Goal: Check status

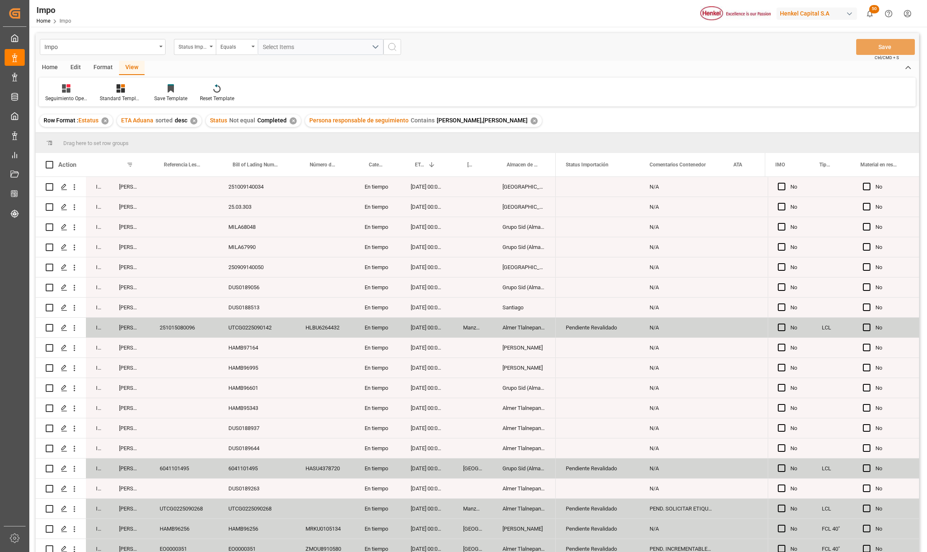
scroll to position [627, 0]
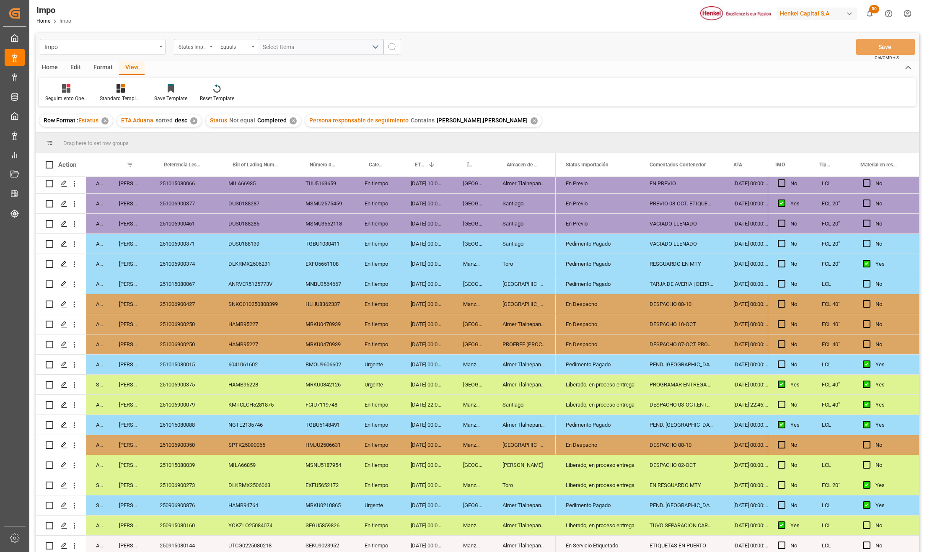
drag, startPoint x: 595, startPoint y: 364, endPoint x: 592, endPoint y: 351, distance: 13.5
click at [595, 364] on div "Pedimento Pagado" at bounding box center [598, 364] width 64 height 19
click at [591, 349] on div "En Despacho" at bounding box center [598, 344] width 64 height 19
click at [595, 362] on div "Pedimento Pagado" at bounding box center [598, 364] width 64 height 19
click at [664, 365] on div "PEND. [GEOGRAPHIC_DATA]. RESGUARDO POR INVENTARIO" at bounding box center [681, 364] width 84 height 20
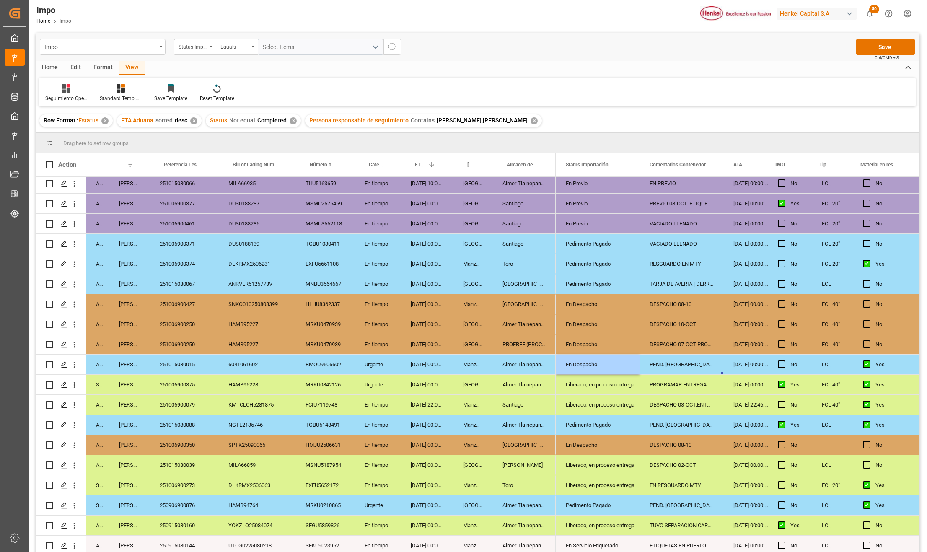
click at [664, 365] on div "PEND. [GEOGRAPHIC_DATA]. RESGUARDO POR INVENTARIO" at bounding box center [681, 364] width 84 height 20
click at [664, 365] on input "PEND. [GEOGRAPHIC_DATA]. RESGUARDO POR INVENTARIO" at bounding box center [681, 369] width 70 height 16
type input "DESPACHO 10-OCT"
click at [692, 366] on div "DESPACHO 10-OCT" at bounding box center [681, 364] width 84 height 20
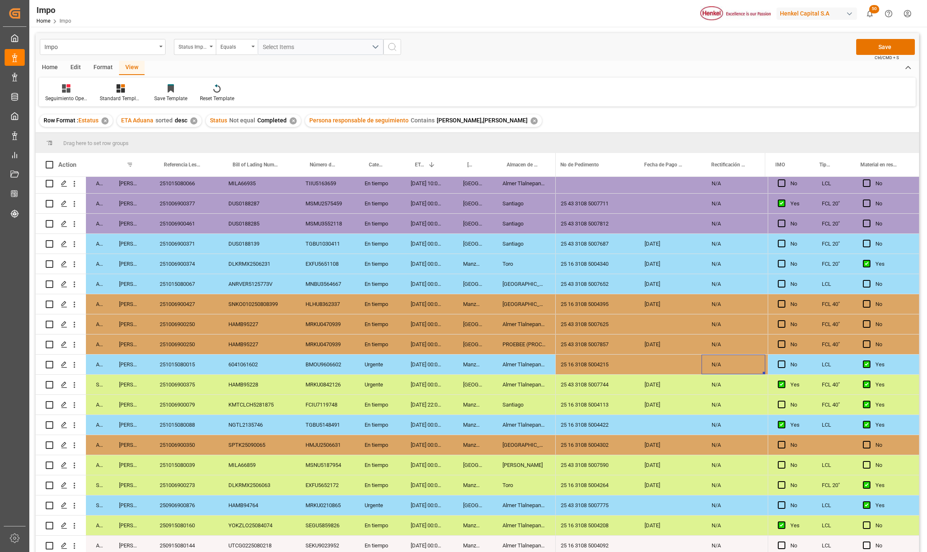
scroll to position [0, 1748]
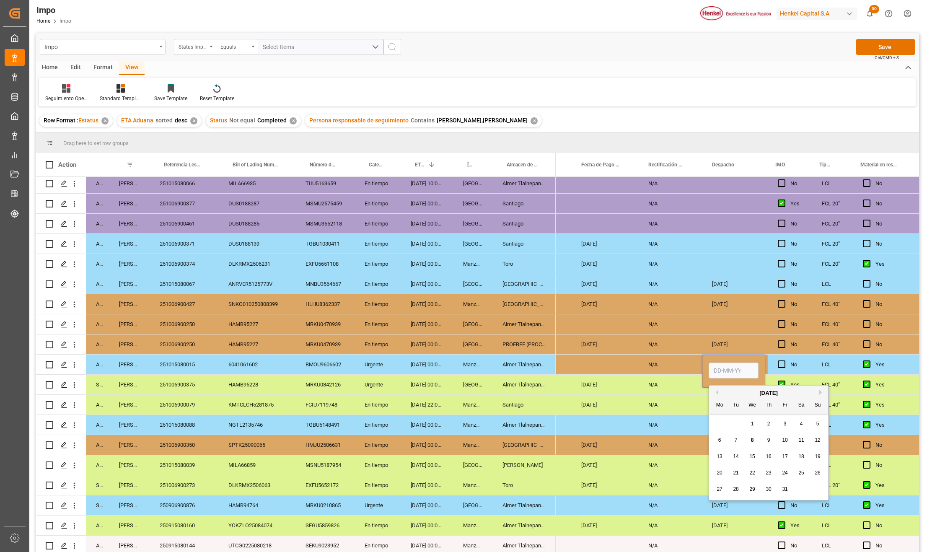
type input "0"
type input "[DATE]"
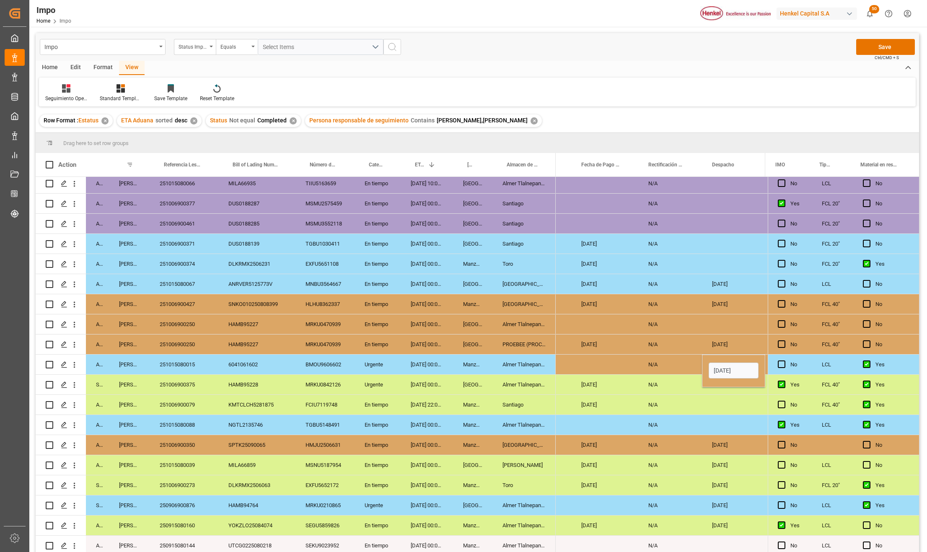
click at [602, 366] on div "Press SPACE to select this row." at bounding box center [604, 364] width 67 height 20
click at [532, 356] on div "Almer Tlalnepantla" at bounding box center [523, 364] width 63 height 20
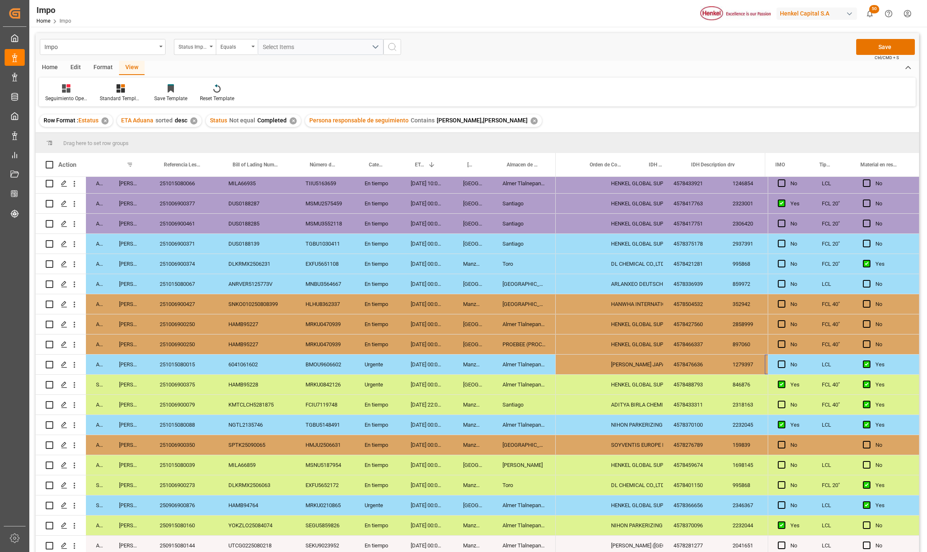
scroll to position [0, 0]
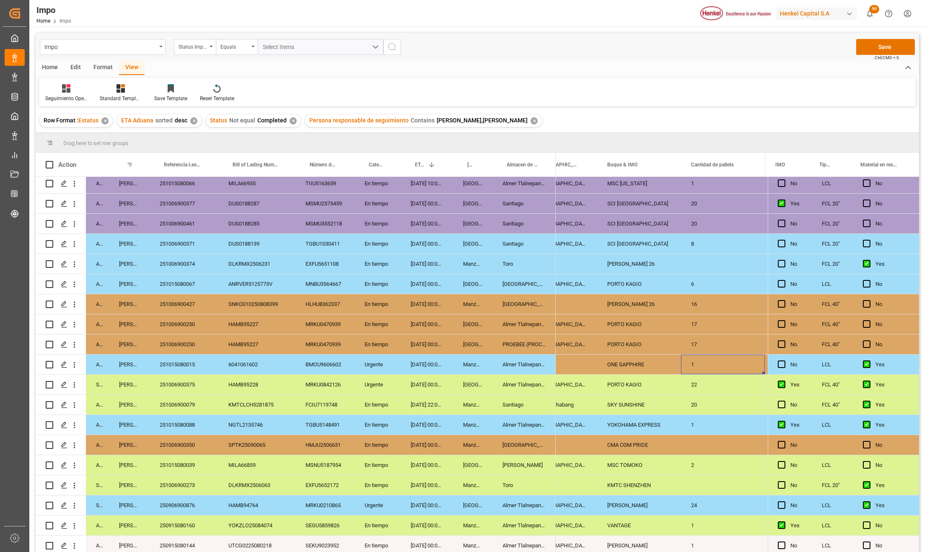
click at [623, 362] on div "ONE SAPPHIRE" at bounding box center [639, 364] width 84 height 20
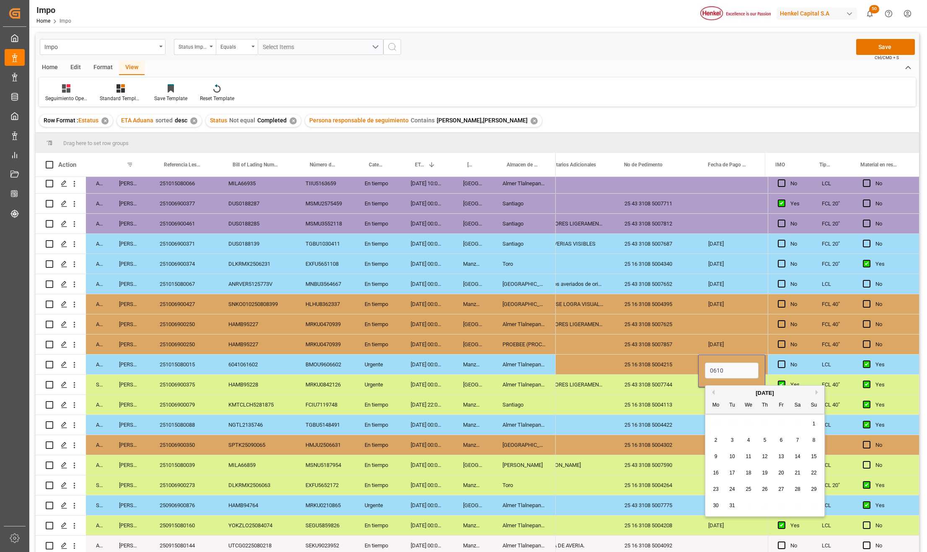
type input "0610"
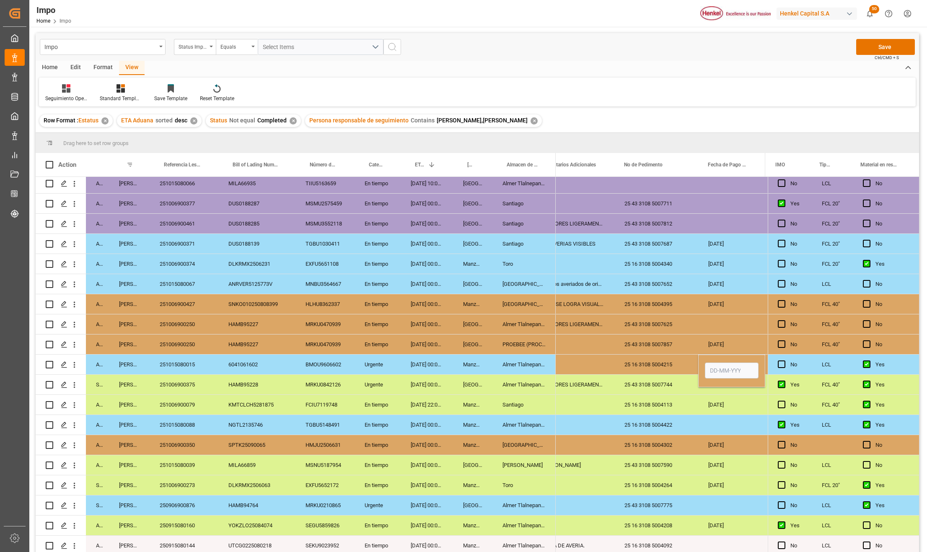
click at [673, 372] on div "25 16 3108 5004215" at bounding box center [656, 364] width 84 height 20
click at [719, 367] on div "Press SPACE to select this row." at bounding box center [731, 364] width 67 height 20
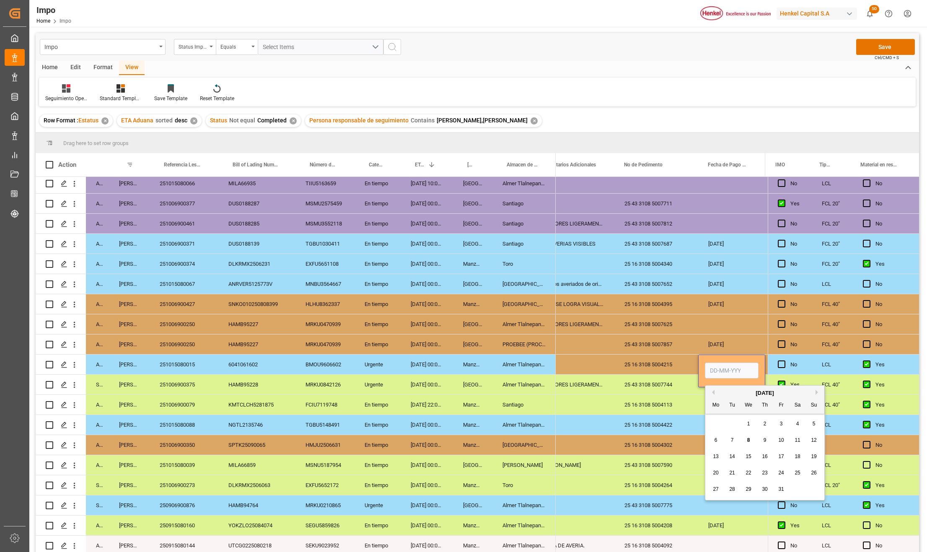
click at [720, 369] on input "Press SPACE to select this row." at bounding box center [732, 370] width 54 height 16
type input "[DATE]"
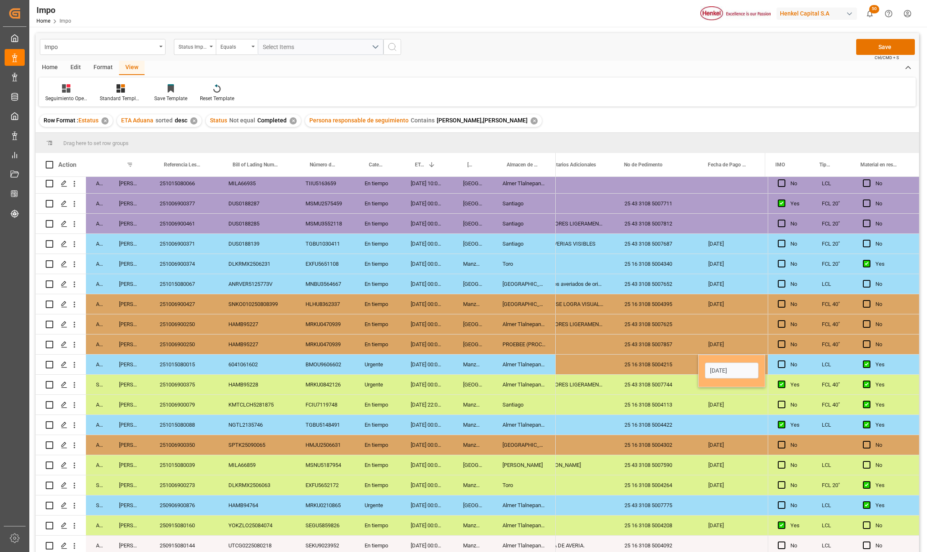
click at [664, 360] on div "25 16 3108 5004215" at bounding box center [656, 364] width 84 height 20
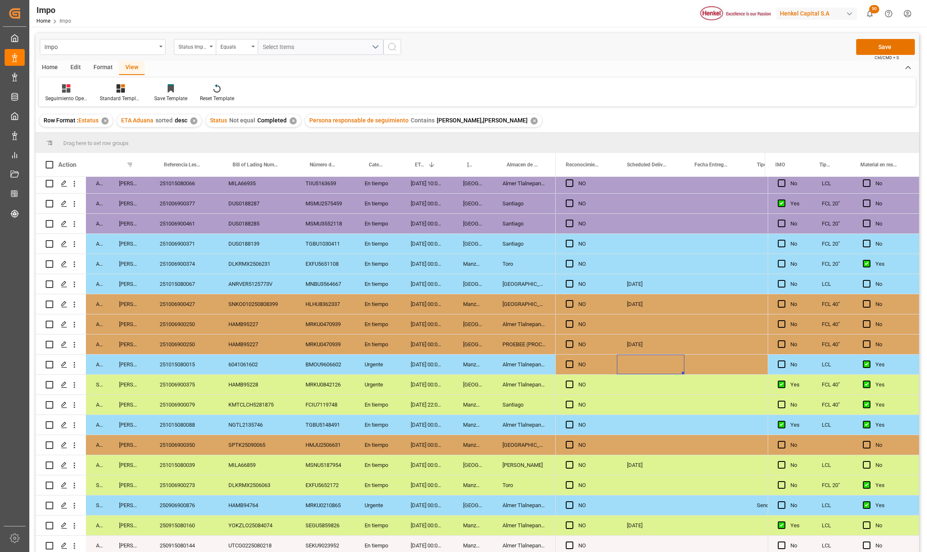
click at [661, 360] on div "Press SPACE to select this row." at bounding box center [650, 364] width 67 height 20
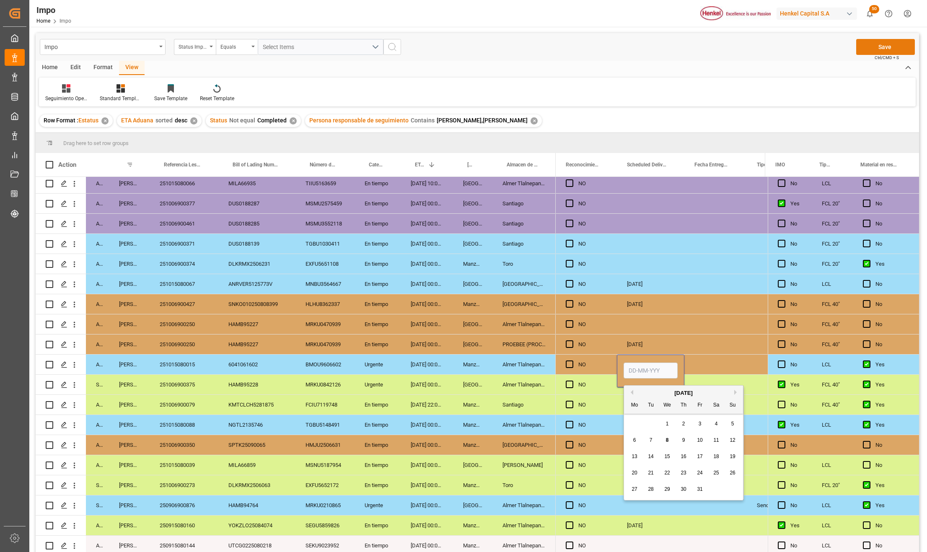
click at [889, 44] on button "Save" at bounding box center [885, 47] width 59 height 16
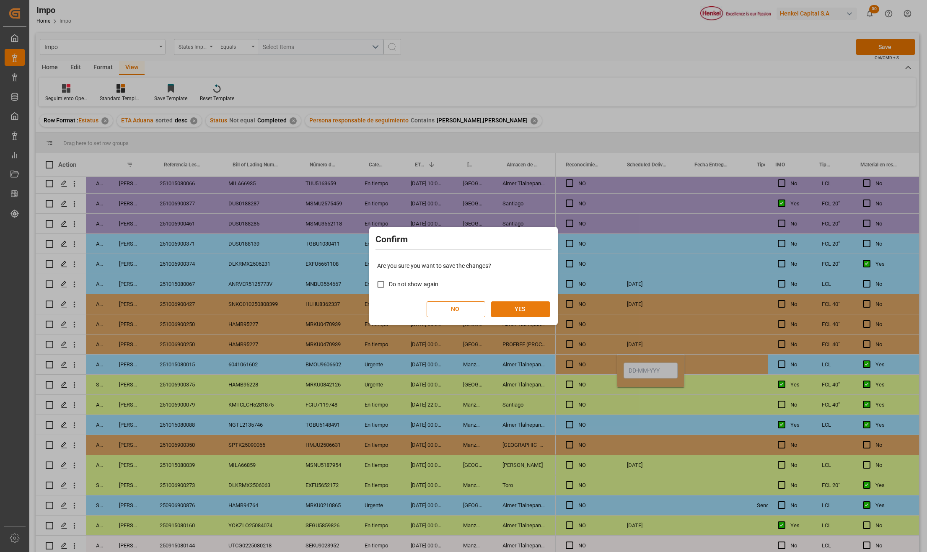
click at [504, 303] on button "YES" at bounding box center [520, 309] width 59 height 16
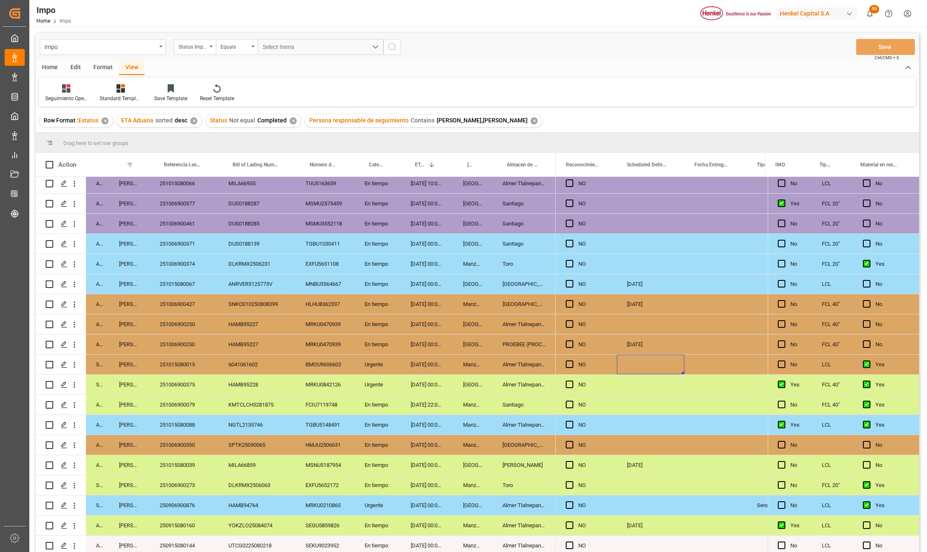
click at [528, 340] on div "PROEBEE (PROCESOS DE ENVASADO, BLISTEO Y EMPAQUES ESPECIALES S." at bounding box center [523, 344] width 63 height 20
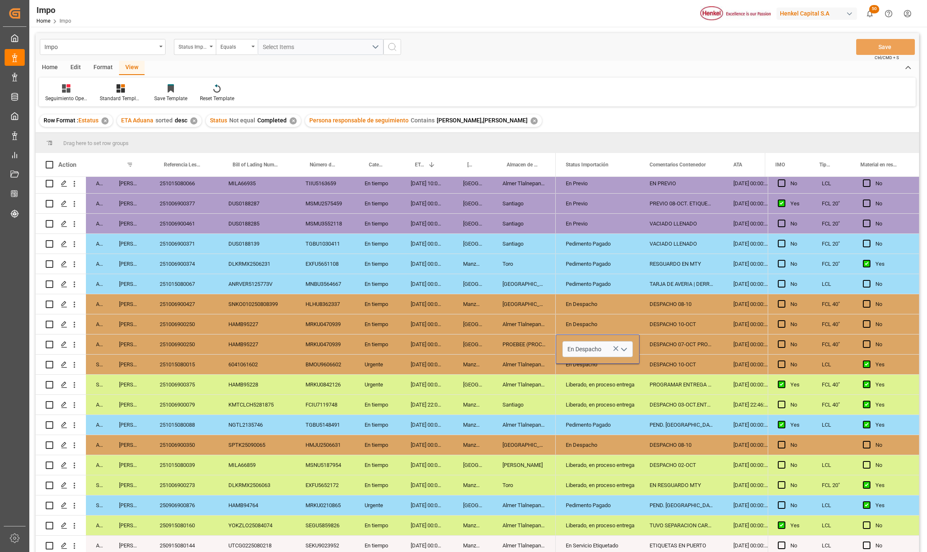
click at [622, 349] on polyline "open menu" at bounding box center [623, 349] width 5 height 3
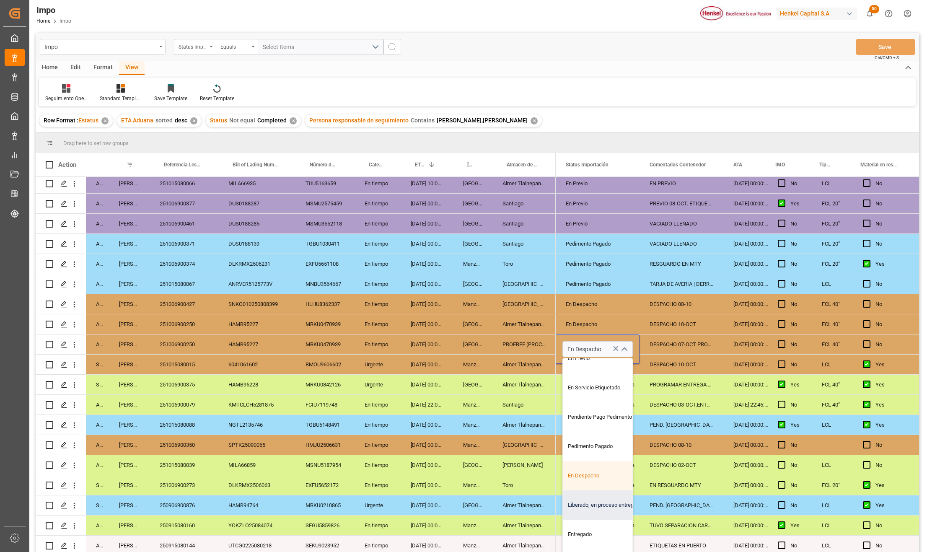
scroll to position [76, 0]
click at [593, 527] on div "Entregado" at bounding box center [602, 534] width 79 height 29
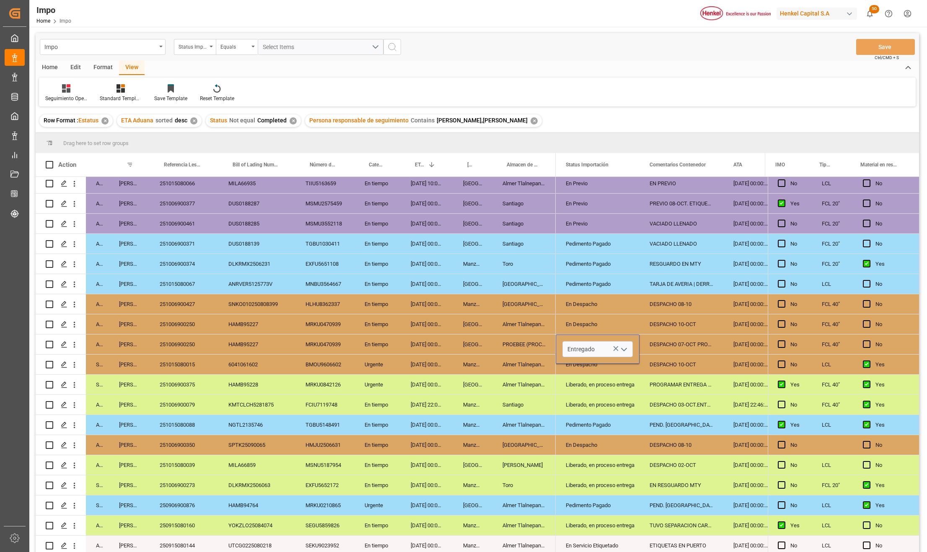
type input "Entregado"
click at [592, 477] on div "Liberado, en proceso entrega" at bounding box center [598, 485] width 64 height 19
click at [669, 343] on div "DESPACHO 07-OCT PROEBEE. LIBERACIÓN CON UVA" at bounding box center [681, 344] width 84 height 20
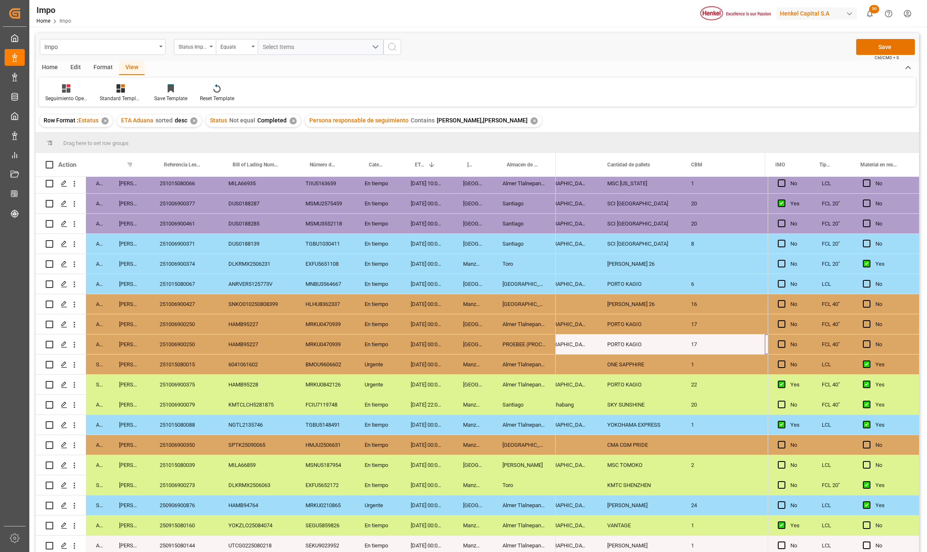
scroll to position [0, 1123]
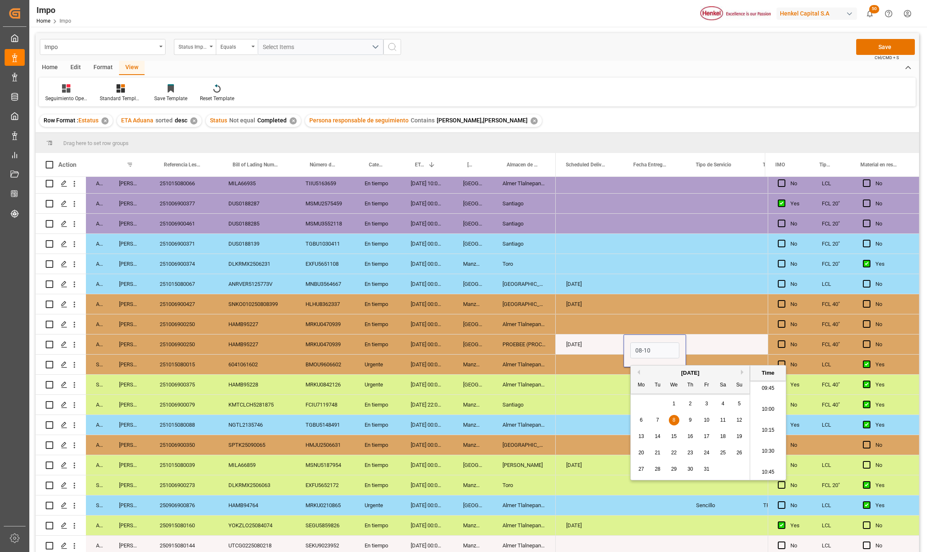
type input "[DATE] 00:00"
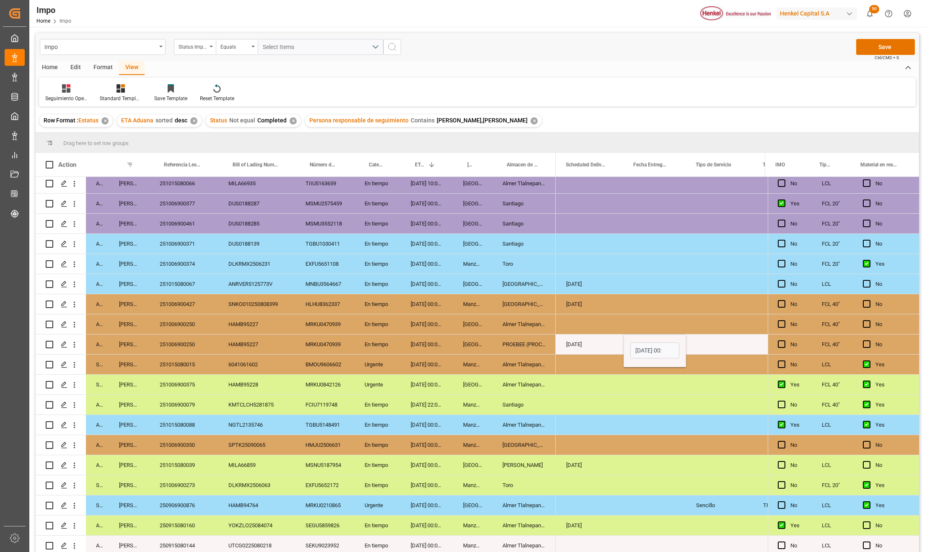
click at [638, 451] on div "Press SPACE to select this row." at bounding box center [654, 445] width 62 height 20
click at [709, 339] on div "Press SPACE to select this row." at bounding box center [719, 344] width 67 height 20
click at [731, 348] on button "Select" at bounding box center [720, 349] width 54 height 16
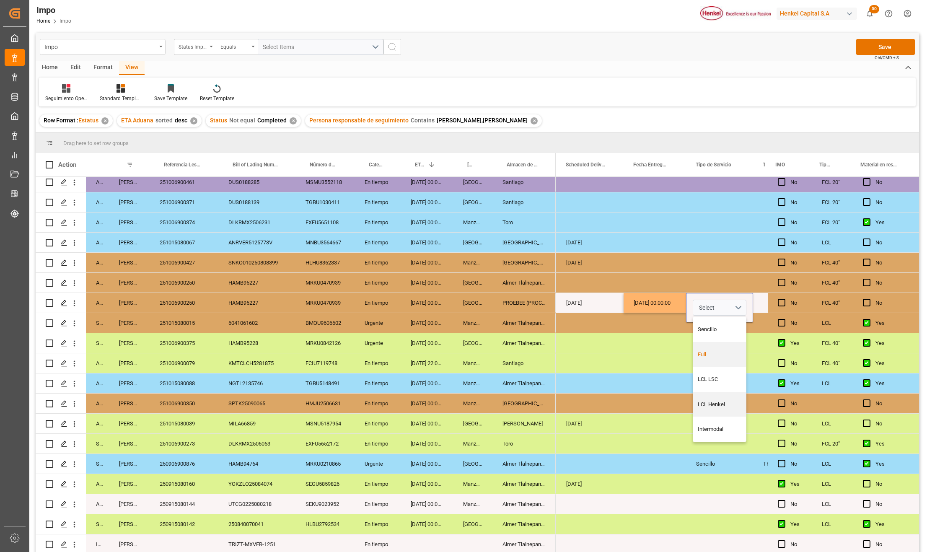
click at [658, 353] on div "Press SPACE to select this row." at bounding box center [654, 363] width 62 height 20
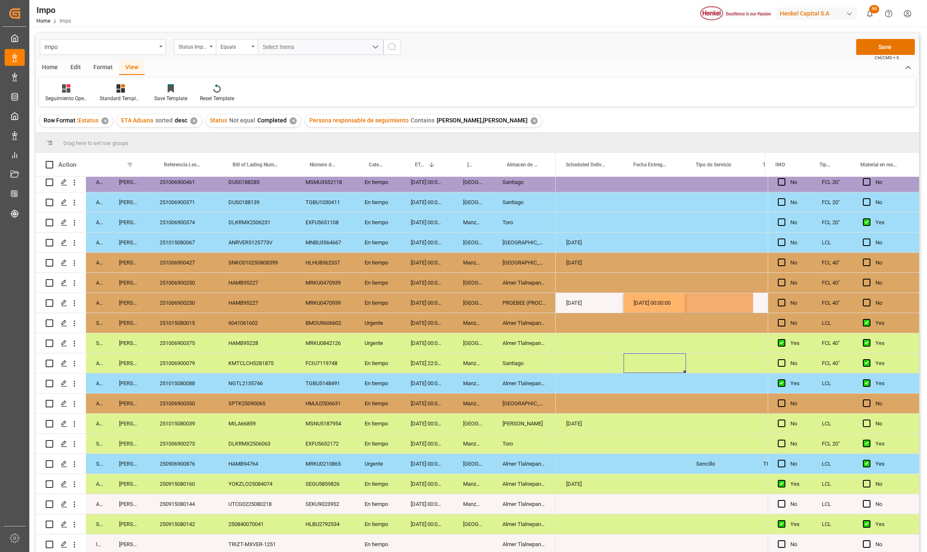
click at [661, 300] on div "[DATE] 00:00:00" at bounding box center [654, 303] width 62 height 20
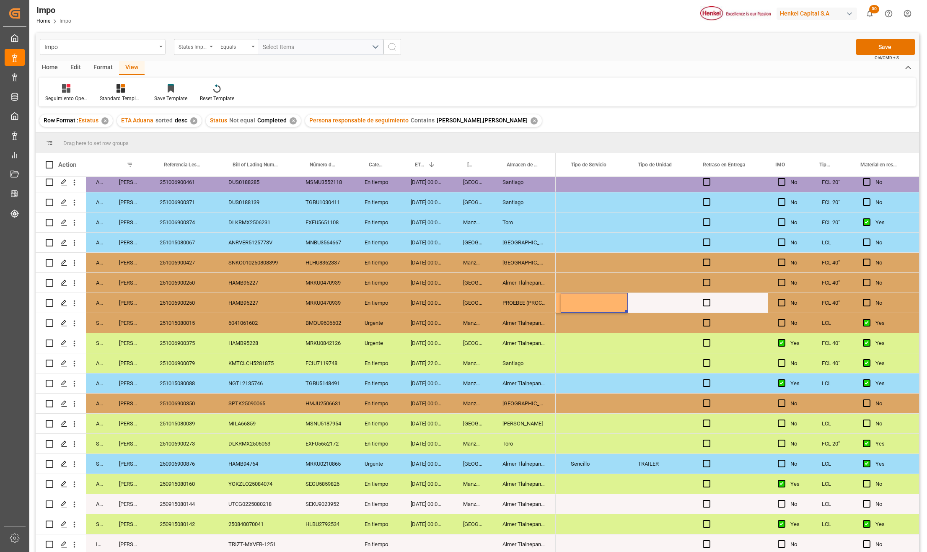
click at [623, 299] on div "Press SPACE to select this row." at bounding box center [594, 303] width 67 height 20
click at [609, 305] on div "Press SPACE to select this row." at bounding box center [594, 303] width 67 height 20
click at [609, 295] on div "Press SPACE to select this row." at bounding box center [594, 303] width 67 height 20
click at [615, 304] on button "Select" at bounding box center [594, 308] width 54 height 16
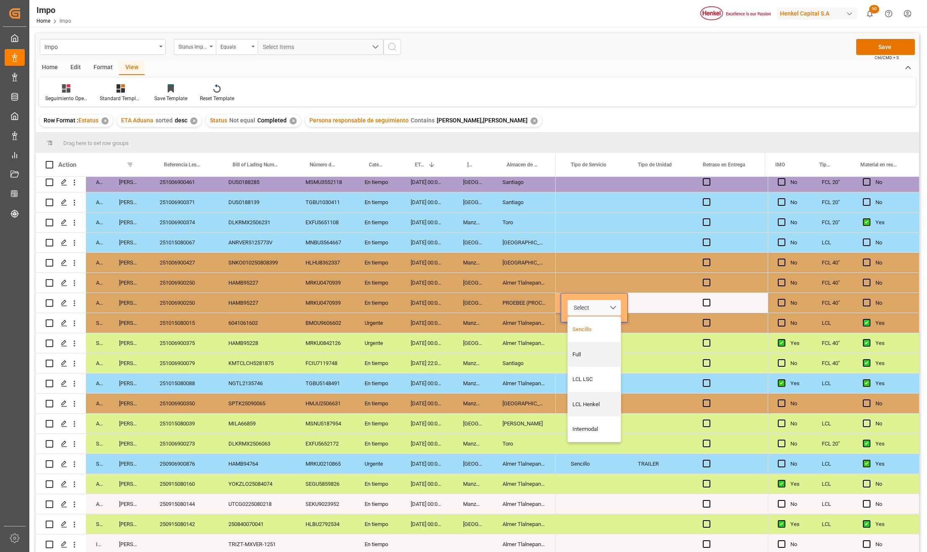
click at [597, 326] on div "Sencillo" at bounding box center [594, 329] width 44 height 8
click at [620, 353] on div "Press SPACE to select this row." at bounding box center [594, 363] width 67 height 20
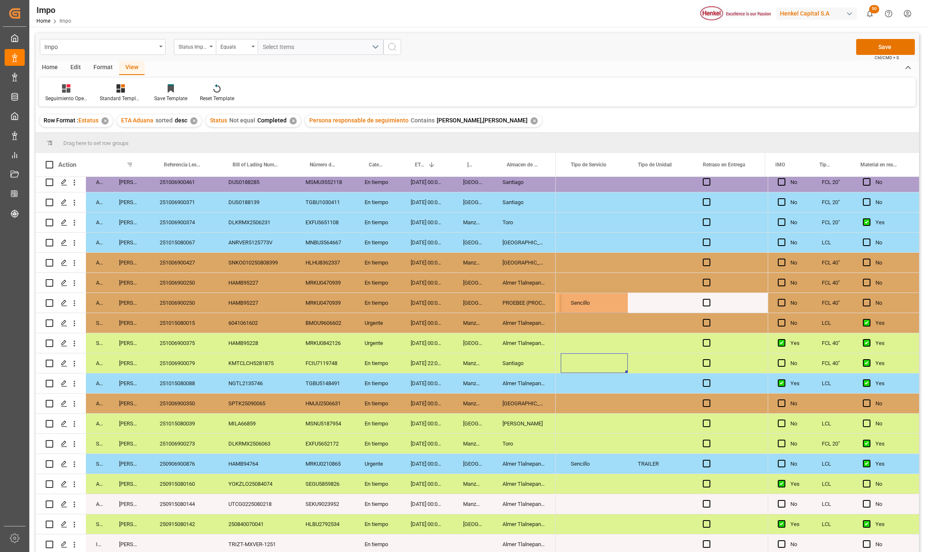
click at [649, 295] on div "Press SPACE to select this row." at bounding box center [660, 303] width 65 height 20
click at [659, 305] on input "Press SPACE to select this row." at bounding box center [660, 308] width 52 height 16
type input "3.5"
click at [640, 341] on div "Press SPACE to select this row." at bounding box center [660, 343] width 65 height 20
click at [708, 295] on div "Press SPACE to select this row." at bounding box center [729, 303] width 72 height 20
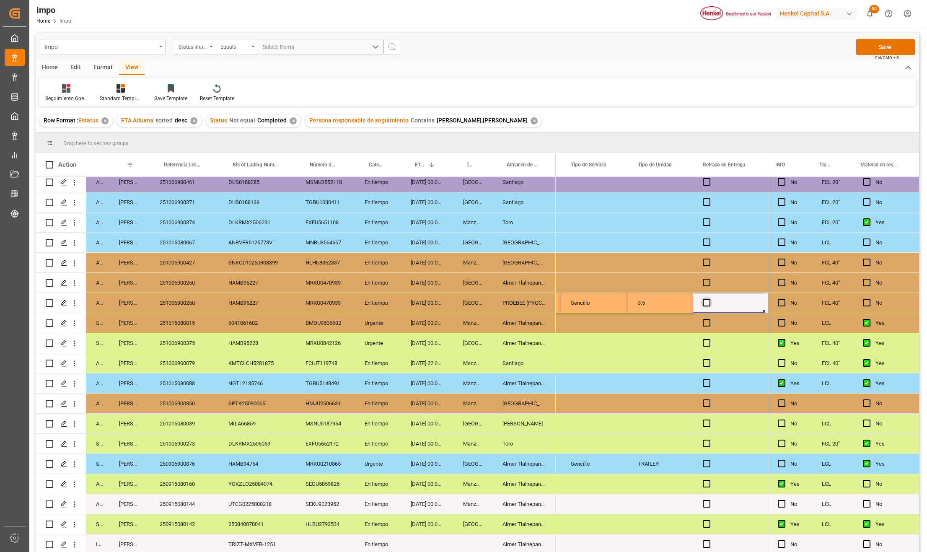
click at [707, 301] on span "Press SPACE to select this row." at bounding box center [707, 303] width 8 height 8
click at [709, 299] on input "Press SPACE to select this row." at bounding box center [709, 299] width 0 height 0
click at [707, 301] on span "Press SPACE to select this row." at bounding box center [707, 303] width 8 height 8
click at [709, 299] on input "Press SPACE to select this row." at bounding box center [709, 299] width 0 height 0
click at [669, 295] on div "3.5" at bounding box center [660, 303] width 65 height 20
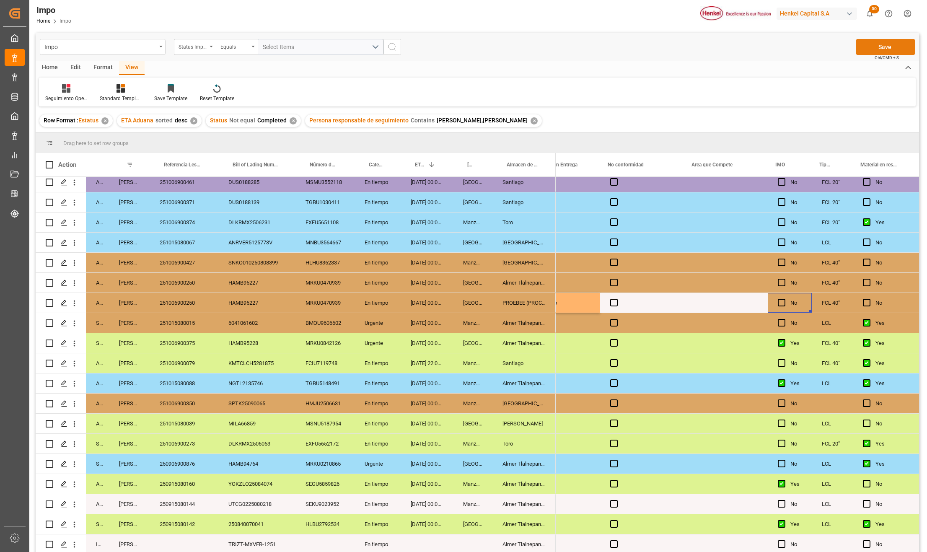
click at [879, 54] on button "Save" at bounding box center [885, 47] width 59 height 16
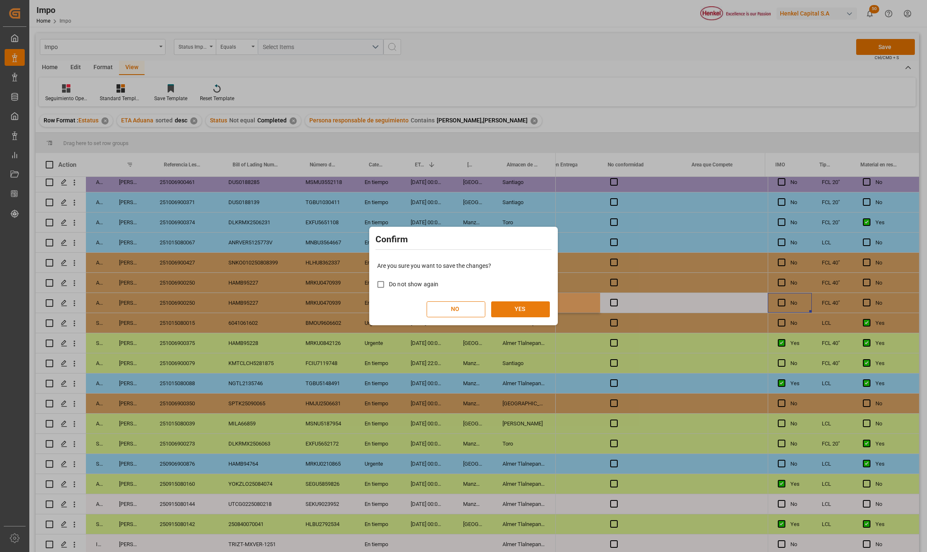
click at [528, 312] on button "YES" at bounding box center [520, 309] width 59 height 16
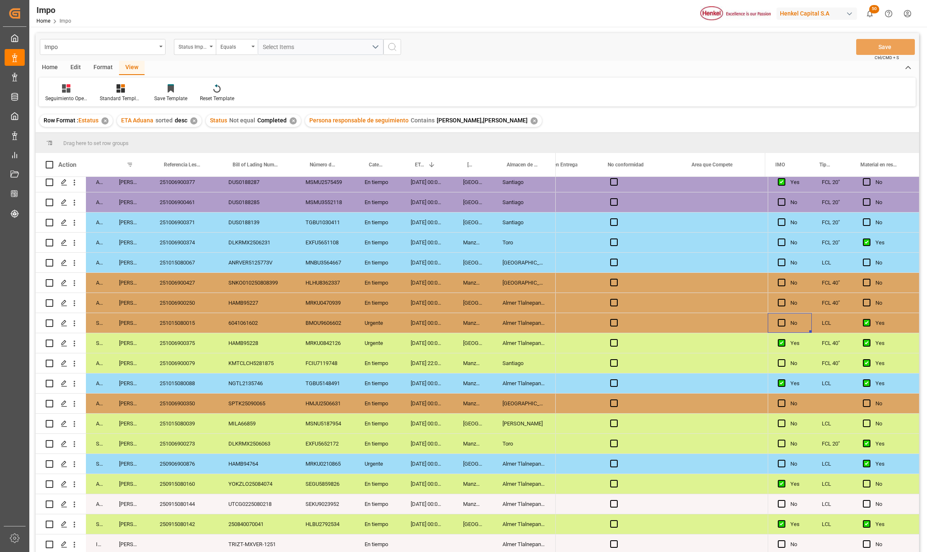
scroll to position [651, 0]
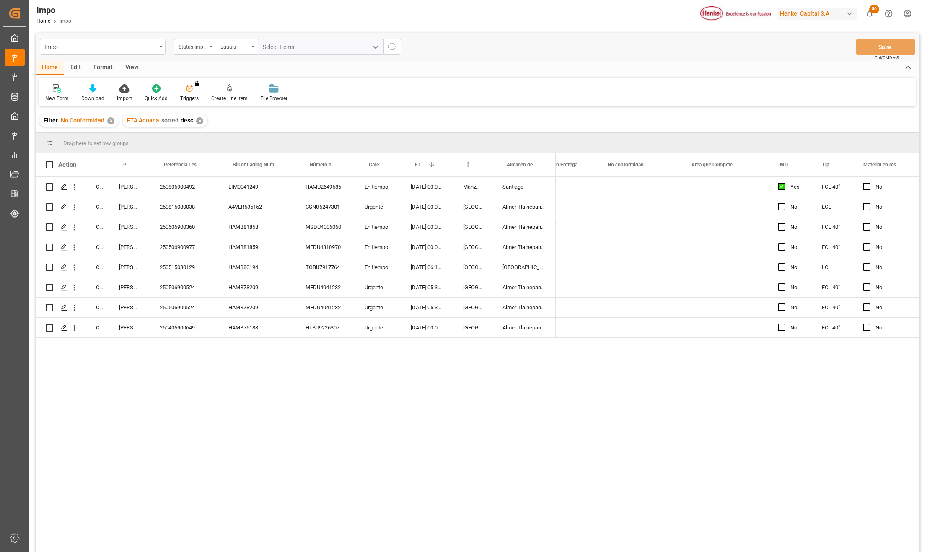
scroll to position [0, 2308]
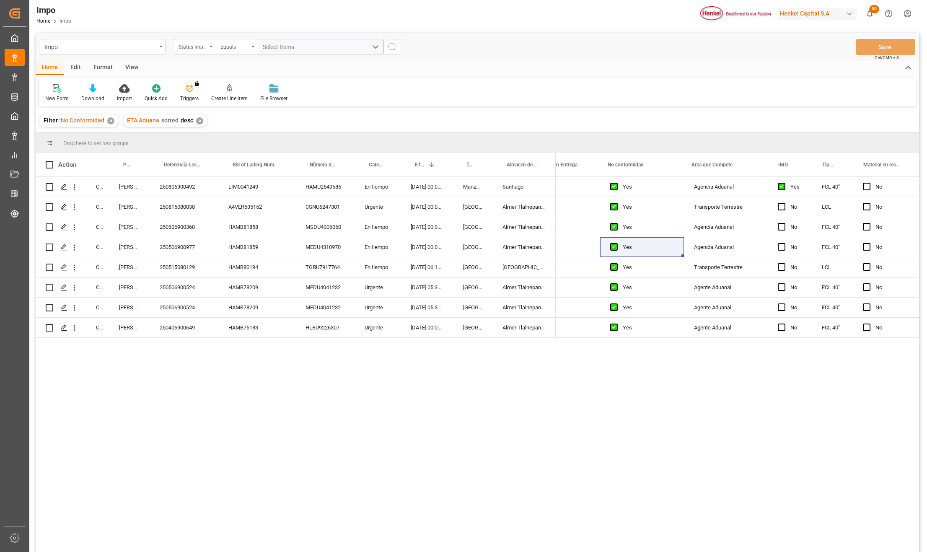
click at [111, 119] on div "✕" at bounding box center [110, 120] width 7 height 7
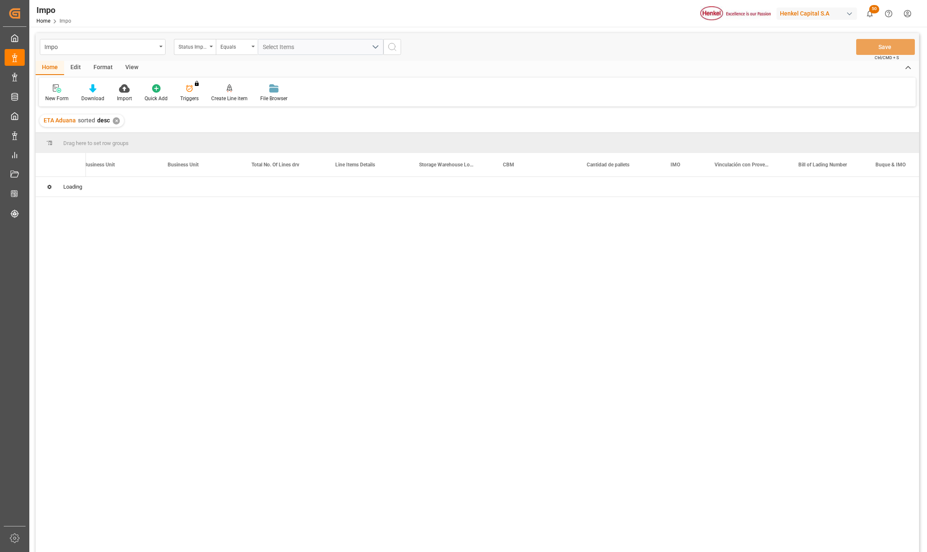
scroll to position [0, 1693]
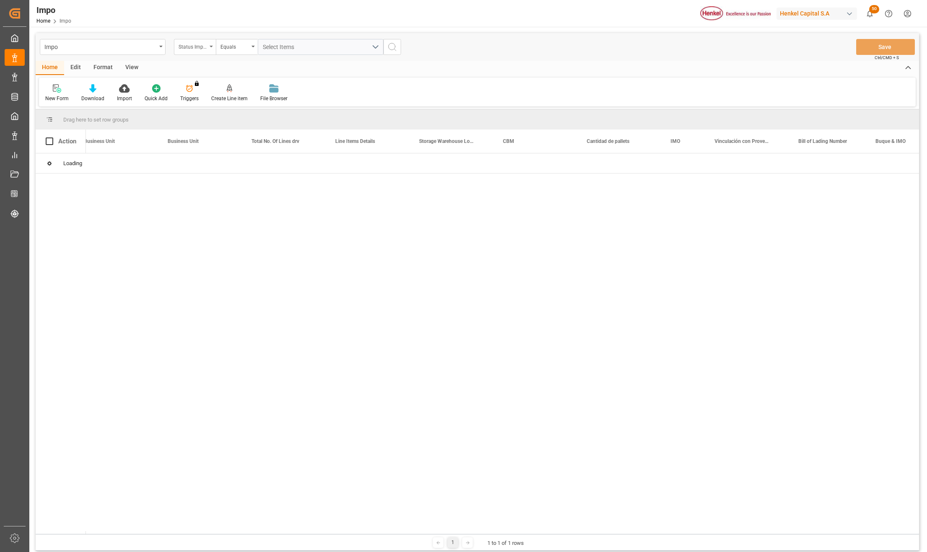
click at [215, 46] on div "Status Importación" at bounding box center [195, 47] width 42 height 16
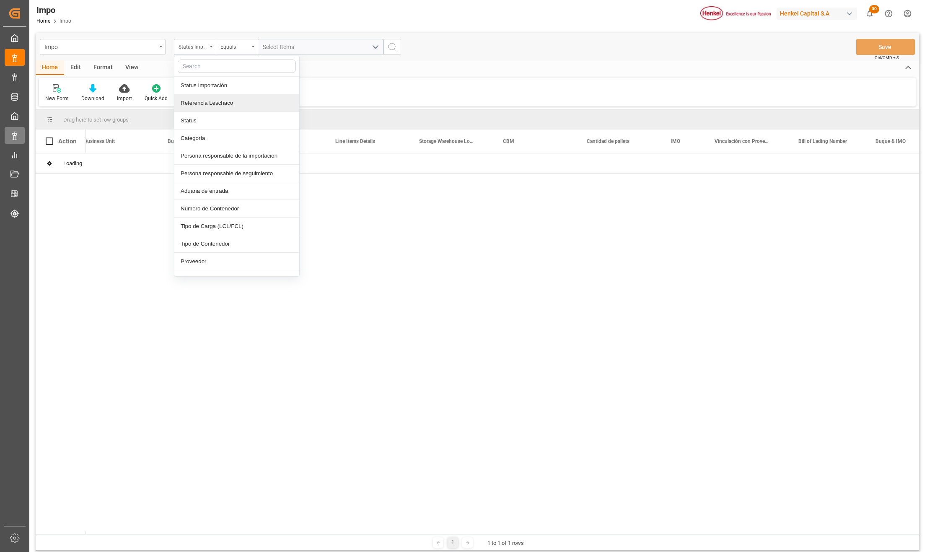
click at [209, 101] on div "Referencia Leschaco" at bounding box center [236, 103] width 125 height 18
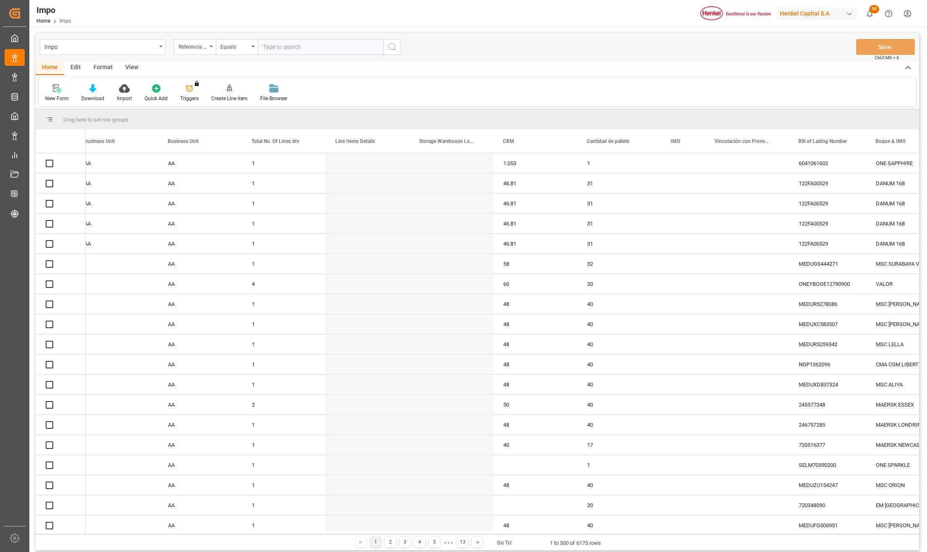
click at [295, 47] on input "text" at bounding box center [321, 47] width 126 height 16
type input "250915080125"
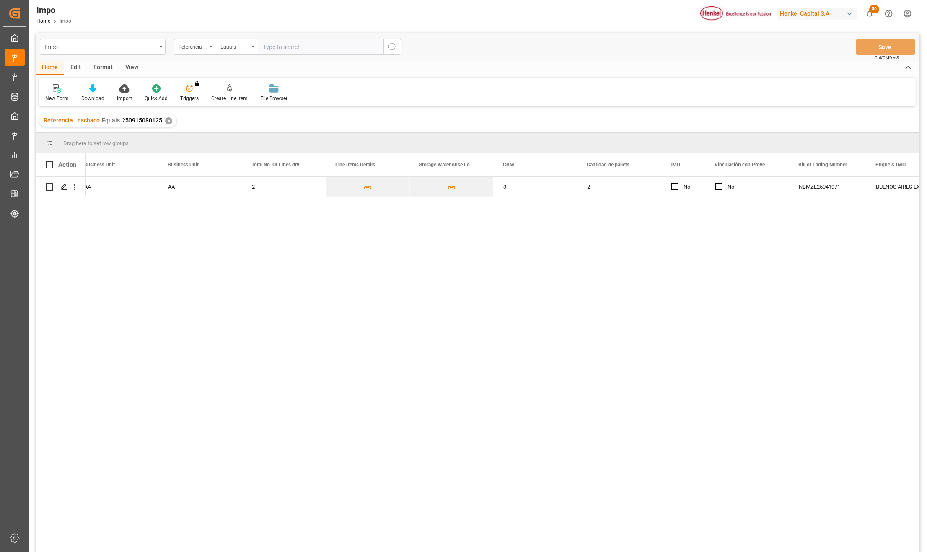
click at [142, 342] on div "AA AA 2 3 2 No No NBMZL25041971 BUENOS AIRES EXPRESS BUENOS AIRES EXPRESS" at bounding box center [502, 367] width 833 height 380
click at [235, 182] on div "AA" at bounding box center [200, 187] width 84 height 20
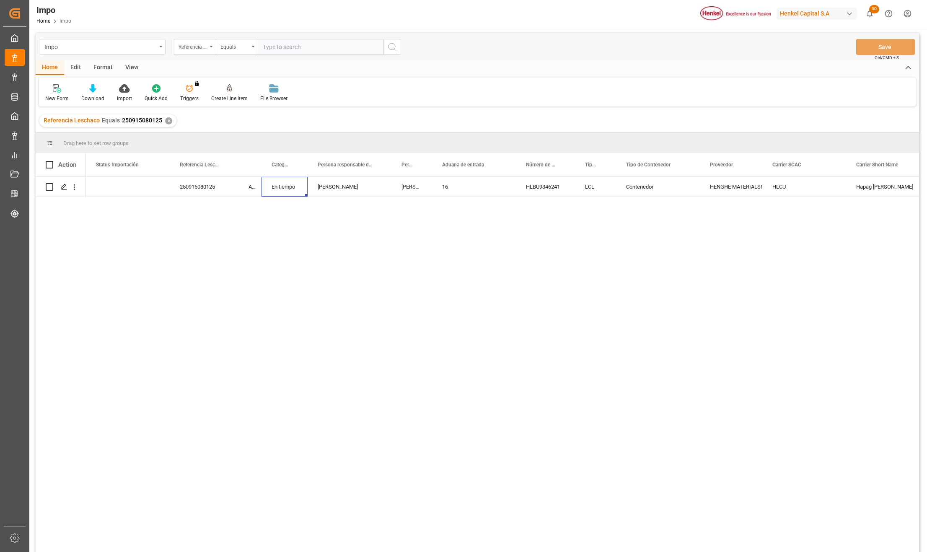
click at [132, 67] on div "View" at bounding box center [132, 68] width 26 height 14
click at [108, 91] on div at bounding box center [95, 88] width 42 height 9
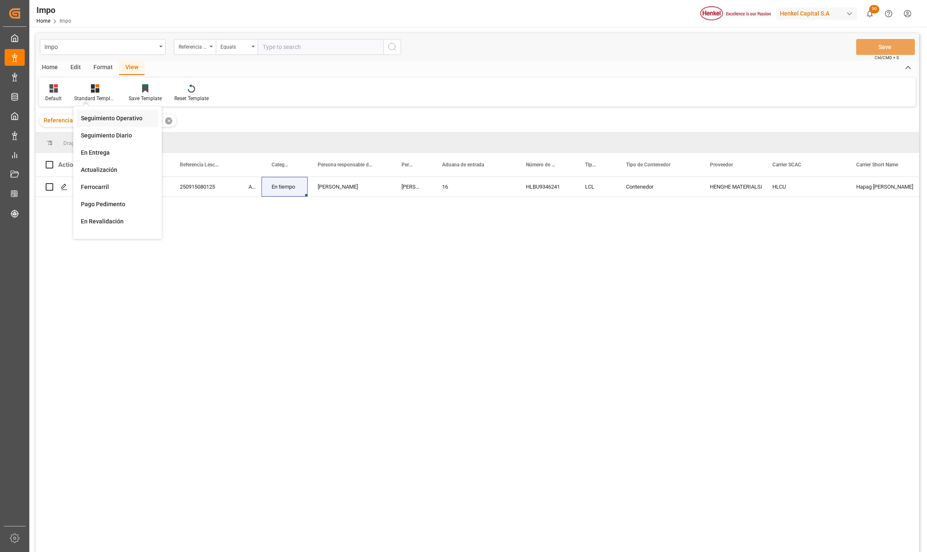
click at [108, 118] on div "Seguimiento Operativo" at bounding box center [117, 118] width 73 height 9
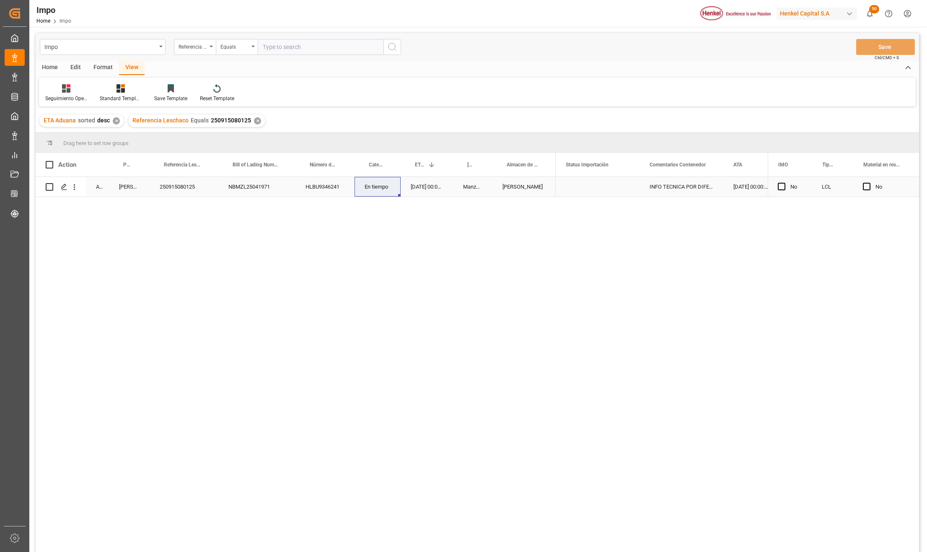
click at [133, 186] on div "Martha Gonzalez" at bounding box center [129, 187] width 41 height 20
